Goal: Feedback & Contribution: Contribute content

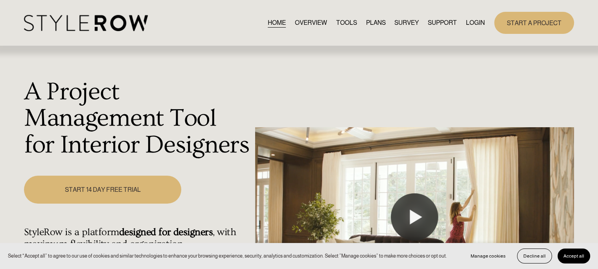
click at [473, 23] on link "LOGIN" at bounding box center [475, 22] width 19 height 11
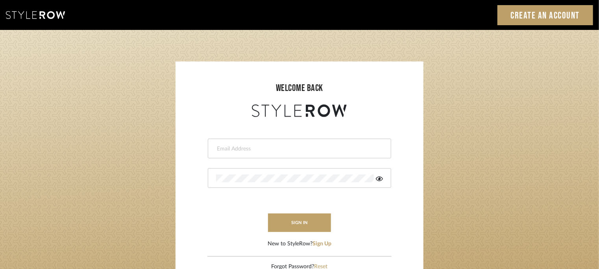
click at [301, 147] on input "email" at bounding box center [298, 149] width 165 height 8
type input "tehseen@mancini-design.com"
click at [295, 174] on div at bounding box center [299, 178] width 183 height 20
click at [380, 179] on icon at bounding box center [379, 178] width 7 height 5
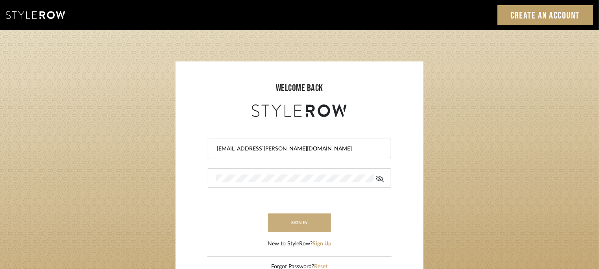
click at [304, 225] on button "sign in" at bounding box center [299, 222] width 63 height 18
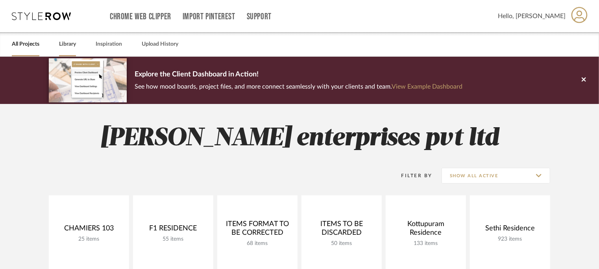
click at [64, 46] on link "Library" at bounding box center [67, 44] width 17 height 11
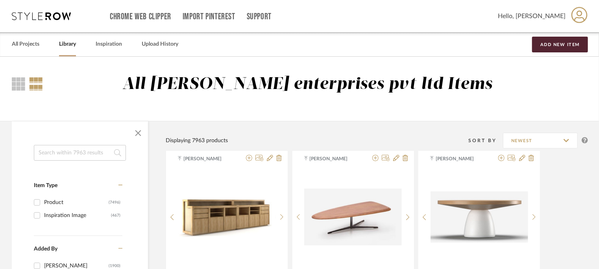
click at [90, 152] on input at bounding box center [80, 153] width 92 height 16
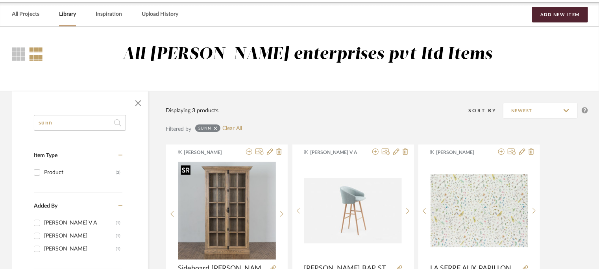
scroll to position [236, 0]
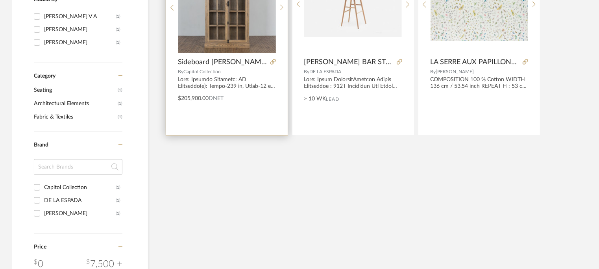
type input "sunn"
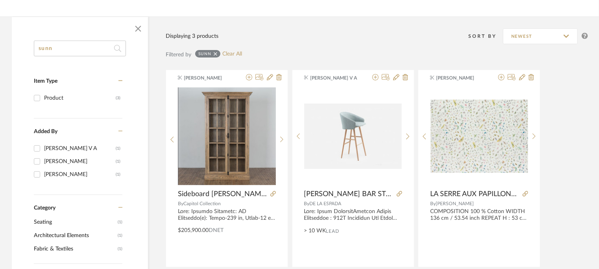
scroll to position [0, 0]
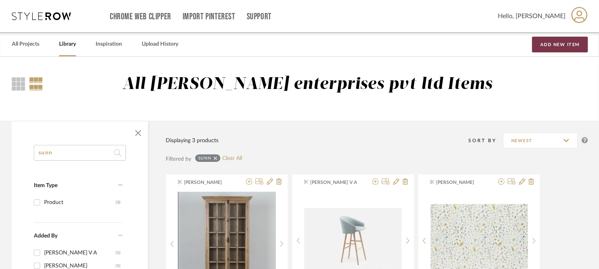
click at [555, 48] on button "Add New Item" at bounding box center [560, 45] width 56 height 16
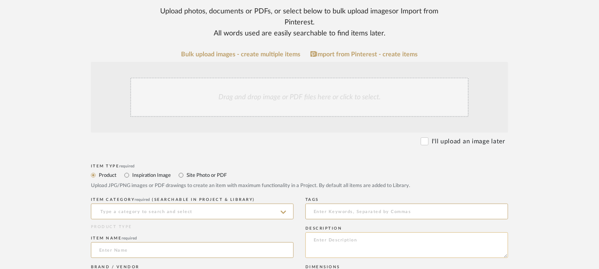
scroll to position [157, 0]
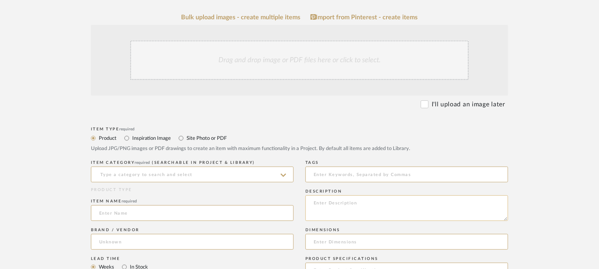
paste textarea "Type: : Lounge chair - Sunn Designer : Na Dimension(s): 26.4” W x 30.3” D x 28.…"
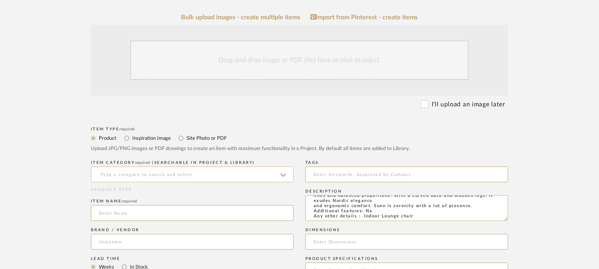
type textarea "Type: : Lounge chair - Sunn Designer : Na Dimension(s): 26.4” W x 30.3” D x 28.…"
click at [169, 169] on input at bounding box center [192, 174] width 203 height 16
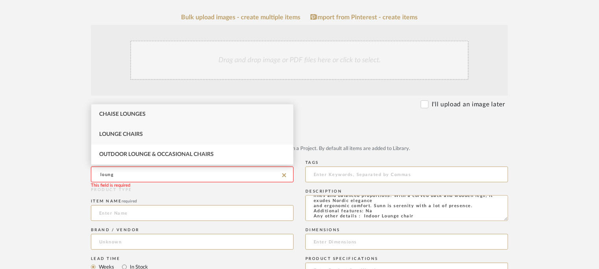
click at [121, 138] on div "Lounge Chairs" at bounding box center [192, 134] width 202 height 20
type input "Lounge Chairs"
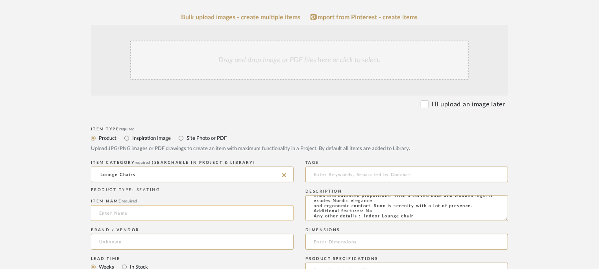
click at [116, 212] on input at bounding box center [192, 213] width 203 height 16
type input "SUNN LOUNGE CHAIR"
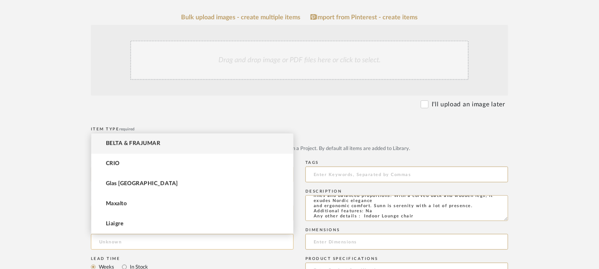
click at [130, 237] on input at bounding box center [192, 242] width 203 height 16
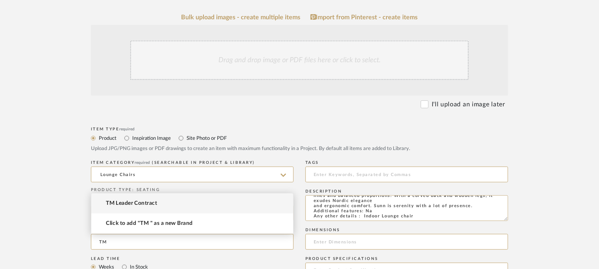
click at [150, 206] on span "TM Leader Contract" at bounding box center [131, 203] width 51 height 7
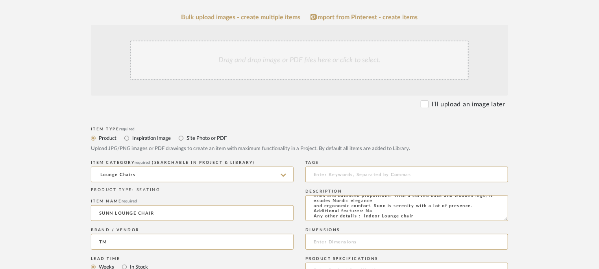
type input "TM Leader Contract"
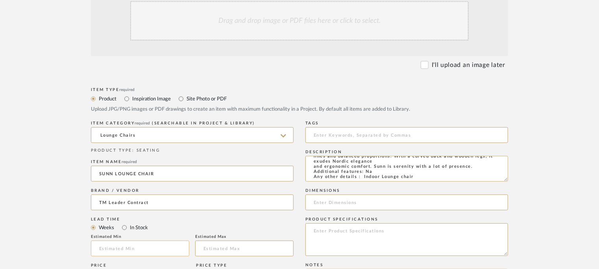
click at [127, 244] on input "text" at bounding box center [140, 248] width 98 height 16
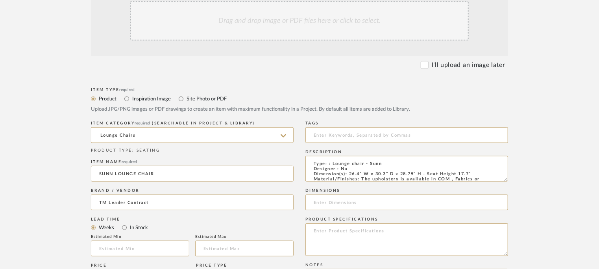
drag, startPoint x: 385, startPoint y: 168, endPoint x: 235, endPoint y: 114, distance: 159.3
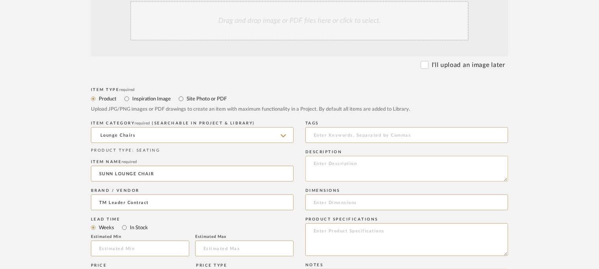
paste textarea "Type: : Lounge chair - Sunn Designer : Na Dimension(s): 26.4” W x 30.3” D x 28.…"
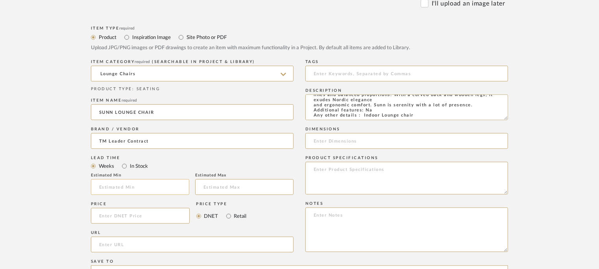
scroll to position [315, 0]
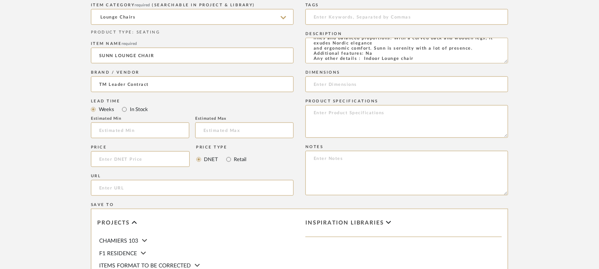
type textarea "Type: : Lounge chair - Sunn Designer : Na Dimension(s): 26.4” W x 30.3” D x 28.…"
click at [125, 184] on input "url" at bounding box center [192, 188] width 203 height 16
paste input "[URL][DOMAIN_NAME]"
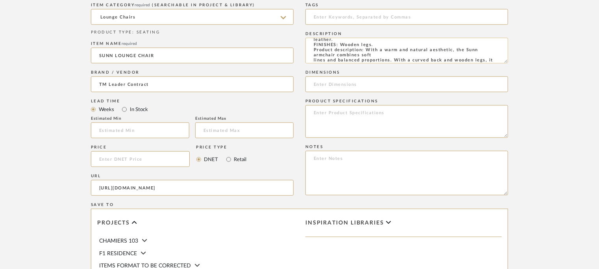
scroll to position [2, 0]
type input "[URL][DOMAIN_NAME]"
drag, startPoint x: 477, startPoint y: 52, endPoint x: 353, endPoint y: 52, distance: 123.9
click at [353, 52] on textarea "Type: : Lounge chair - Sunn Designer : Na Dimension(s): 26.4” W x 30.3” D x 28.…" at bounding box center [406, 51] width 203 height 26
click at [369, 49] on textarea "Type: : Lounge chair - Sunn Designer : Na Dimension(s): 26.4” W x 30.3” D x 28.…" at bounding box center [406, 51] width 203 height 26
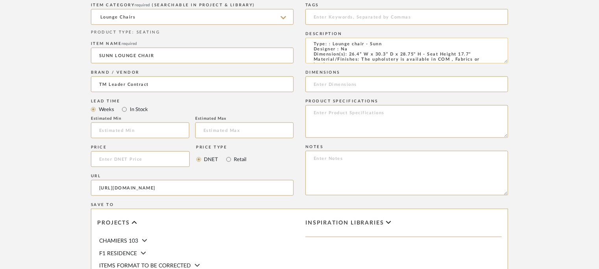
drag, startPoint x: 349, startPoint y: 52, endPoint x: 483, endPoint y: 56, distance: 133.7
click at [483, 56] on textarea "Type: : Lounge chair - Sunn Designer : Na Dimension(s): 26.4” W x 30.3” D x 28.…" at bounding box center [406, 51] width 203 height 26
click at [326, 86] on input at bounding box center [406, 84] width 203 height 16
paste input "26.4” W x 30.3” D x 28.75" H - Seat Height 17.7""
type input "26.4” W x 30.3” D x 28.75" H - Seat Height 17.7""
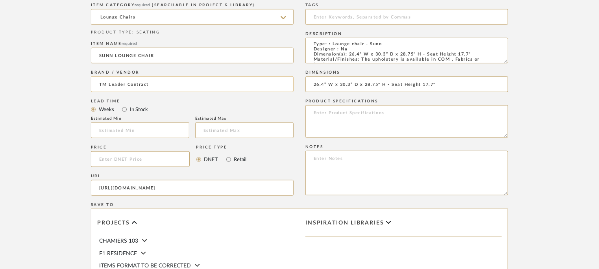
click at [255, 89] on input "TM Leader Contract" at bounding box center [192, 84] width 203 height 16
paste textarea "Price : Na Lead time: Na Customizable : No 3D available : No BIM available : no…"
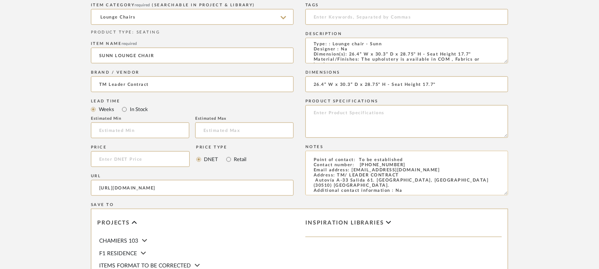
click at [315, 180] on textarea "Price : Na Lead time: Na Customizable : No 3D available : No BIM available : no…" at bounding box center [406, 173] width 203 height 44
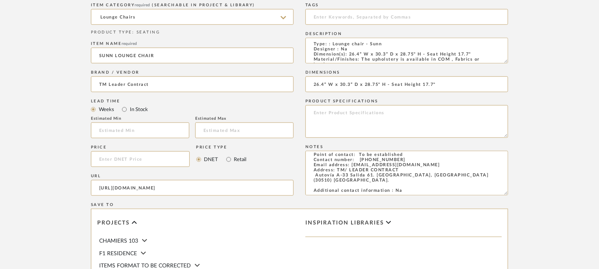
scroll to position [197, 0]
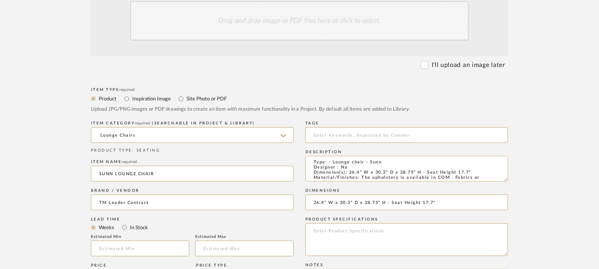
type textarea "Price : Na Lead time: Na Customizable : No 3D available : No BIM available : no…"
click at [313, 23] on div "Drag and drop image or PDF files here or click to select." at bounding box center [299, 20] width 338 height 39
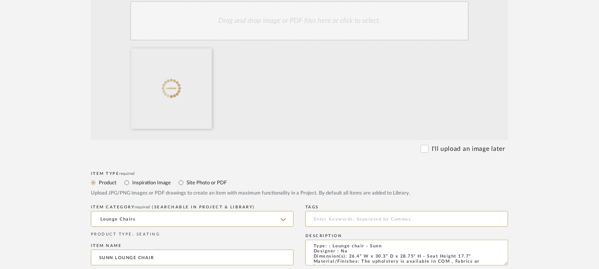
click at [340, 26] on div "Drag and drop image or PDF files here or click to select." at bounding box center [299, 20] width 338 height 39
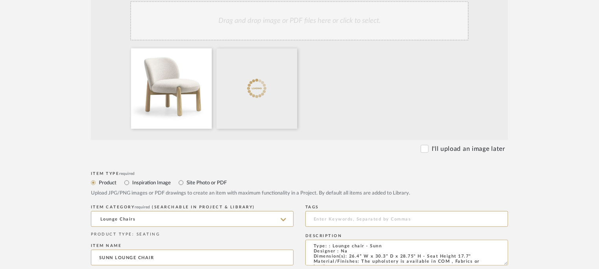
click at [355, 20] on div "Drag and drop image or PDF files here or click to select." at bounding box center [299, 20] width 338 height 39
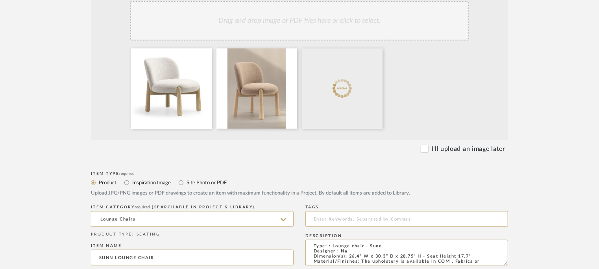
click at [381, 26] on div "Drag and drop image or PDF files here or click to select." at bounding box center [299, 20] width 338 height 39
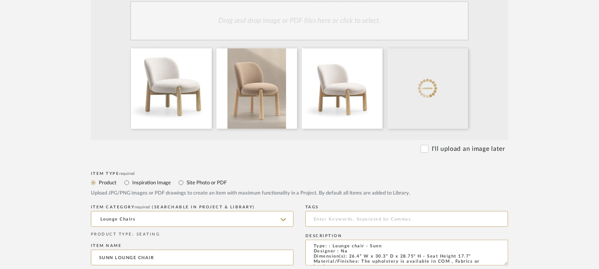
click at [348, 22] on div "Drag and drop image or PDF files here or click to select." at bounding box center [299, 20] width 338 height 39
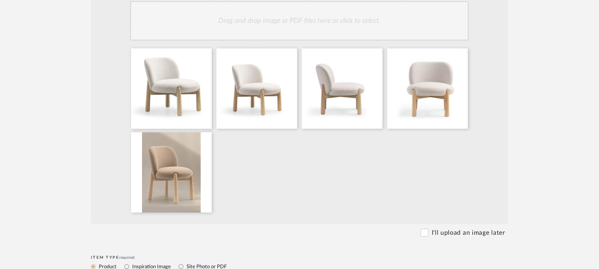
click at [260, 20] on div "Drag and drop image or PDF files here or click to select." at bounding box center [299, 20] width 338 height 39
click at [314, 22] on div "Drag and drop image or PDF files here or click to select." at bounding box center [299, 20] width 338 height 39
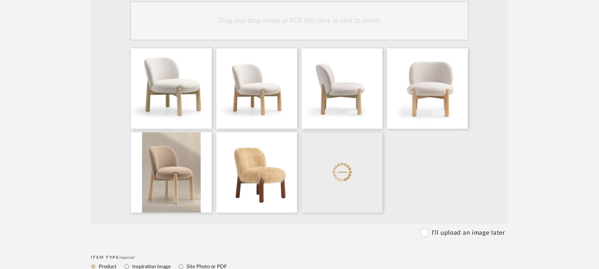
click at [342, 25] on div "Drag and drop image or PDF files here or click to select." at bounding box center [299, 20] width 338 height 39
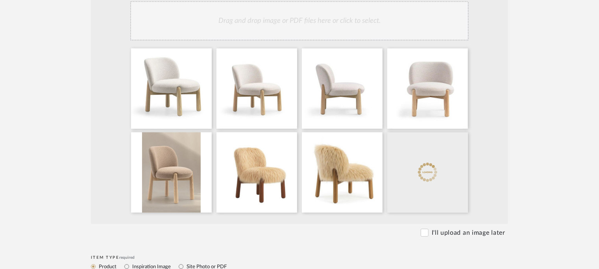
click at [376, 22] on div "Drag and drop image or PDF files here or click to select." at bounding box center [299, 20] width 338 height 39
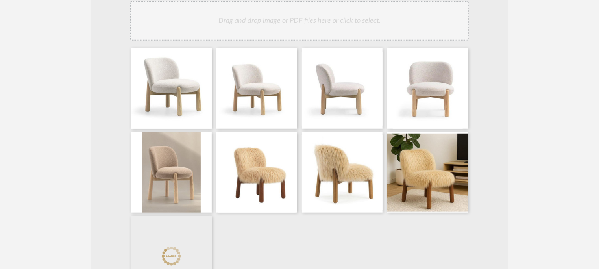
click at [274, 19] on div "Drag and drop image or PDF files here or click to select." at bounding box center [299, 20] width 338 height 39
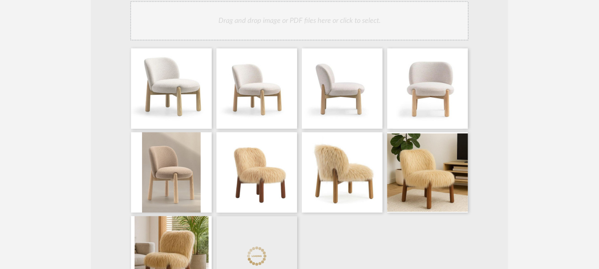
click at [293, 20] on div "Drag and drop image or PDF files here or click to select." at bounding box center [299, 20] width 338 height 39
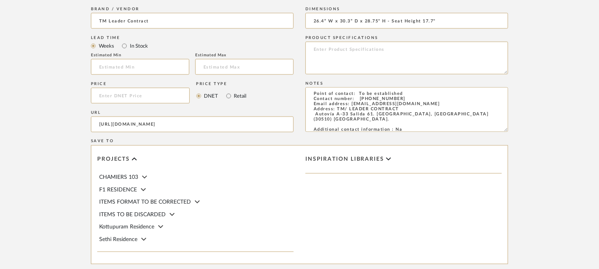
scroll to position [721, 0]
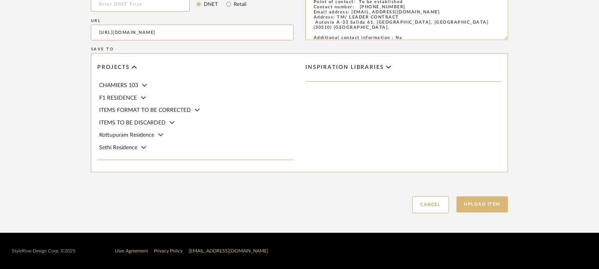
click at [498, 205] on button "Upload Item" at bounding box center [482, 204] width 52 height 16
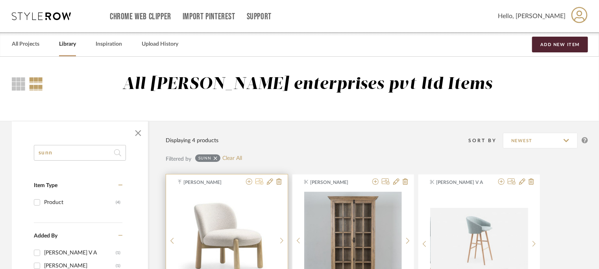
click at [260, 181] on icon at bounding box center [259, 181] width 8 height 6
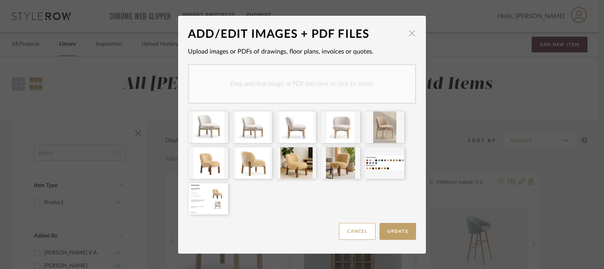
click at [407, 33] on span "button" at bounding box center [412, 34] width 16 height 16
